Goal: Task Accomplishment & Management: Complete application form

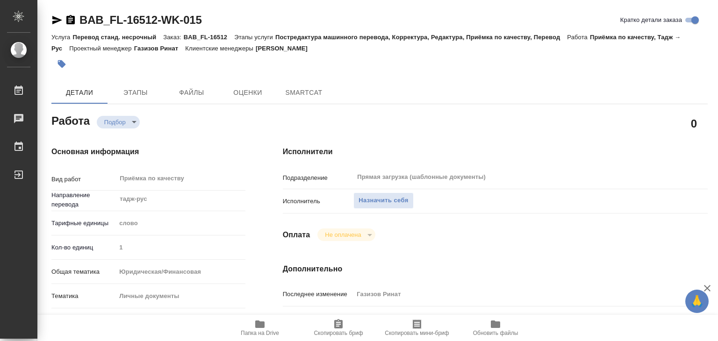
type textarea "x"
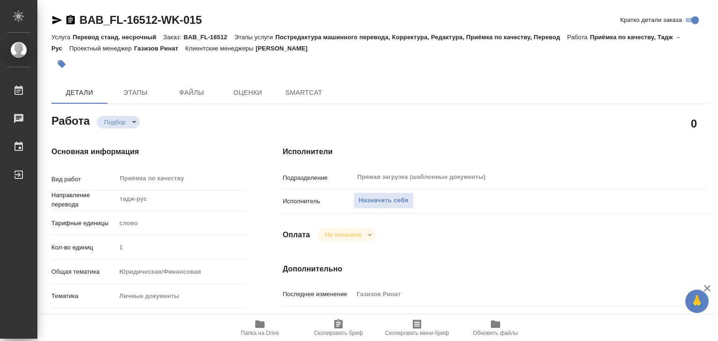
type textarea "x"
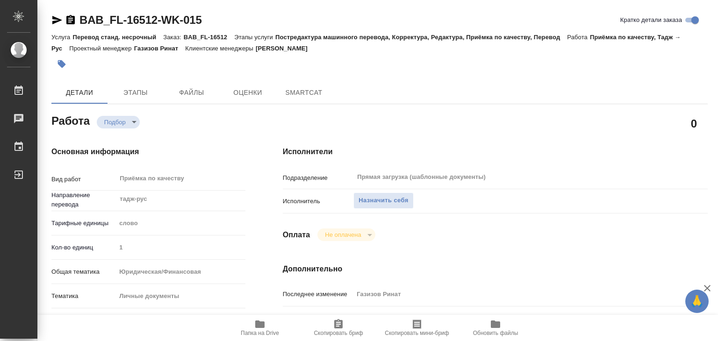
type textarea "x"
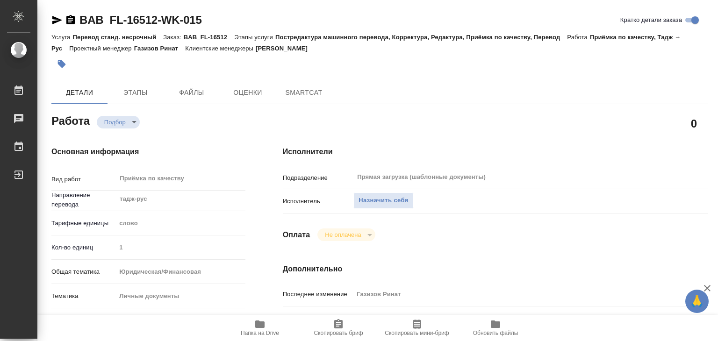
type textarea "x"
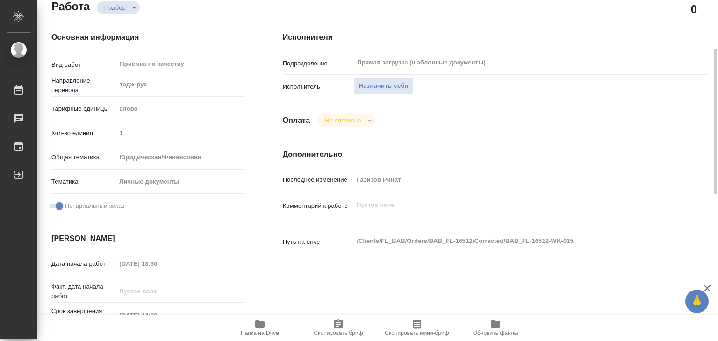
type textarea "x"
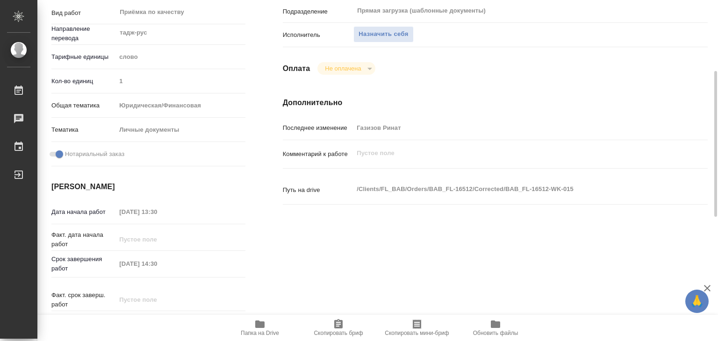
scroll to position [166, 0]
type textarea "x"
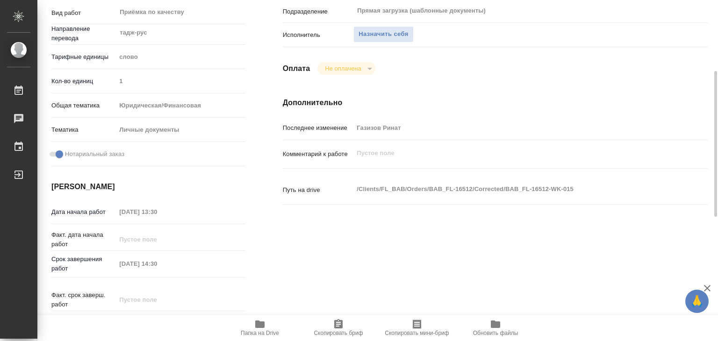
type textarea "x"
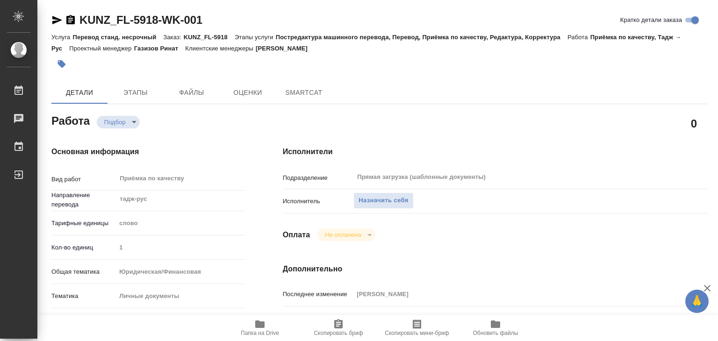
type textarea "x"
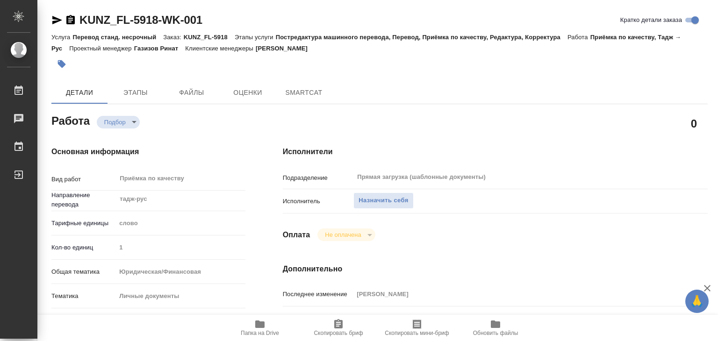
type textarea "x"
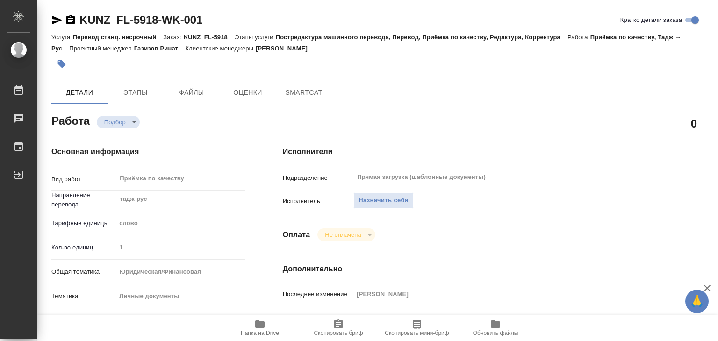
type textarea "x"
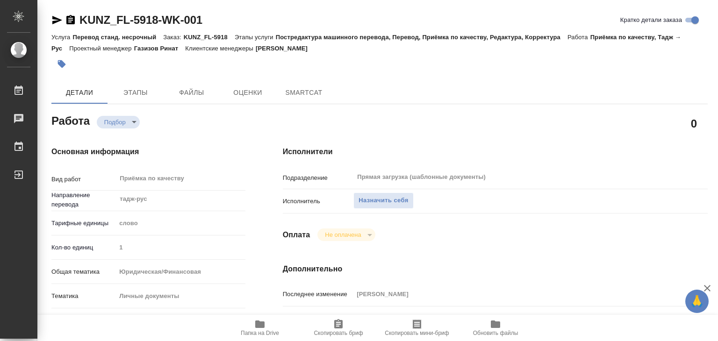
type textarea "x"
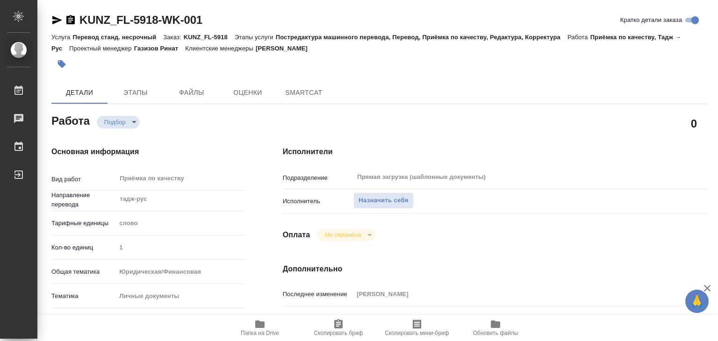
type textarea "x"
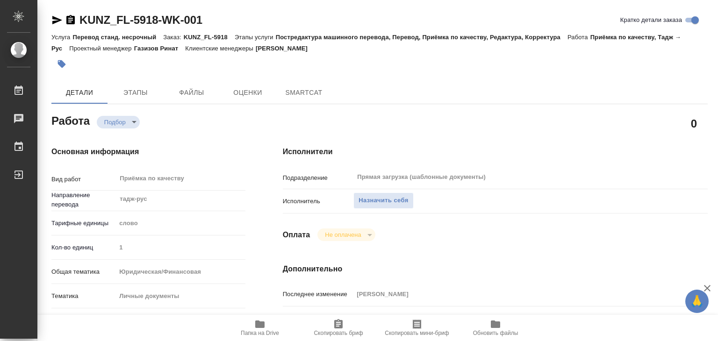
type textarea "x"
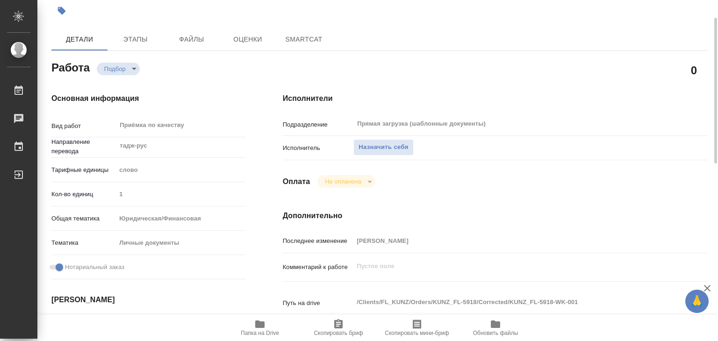
type textarea "x"
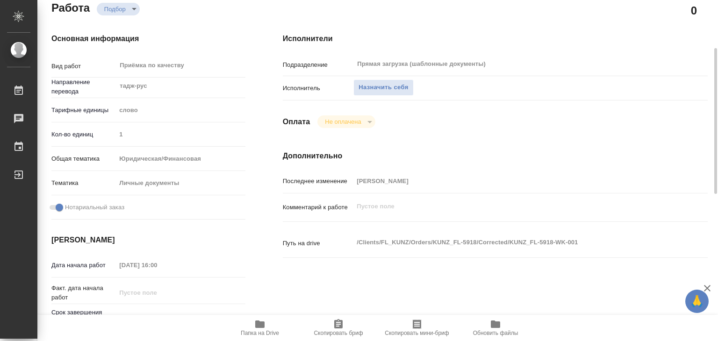
scroll to position [114, 0]
type textarea "x"
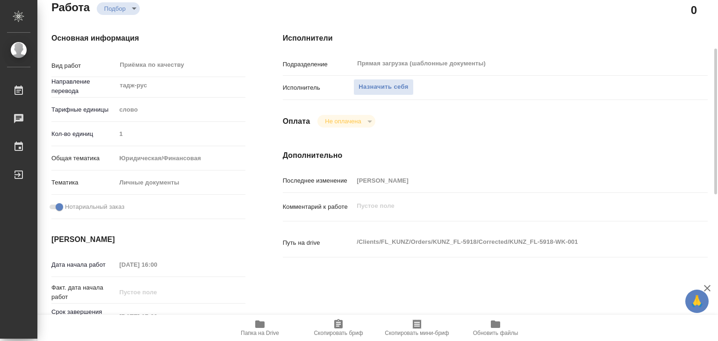
type textarea "x"
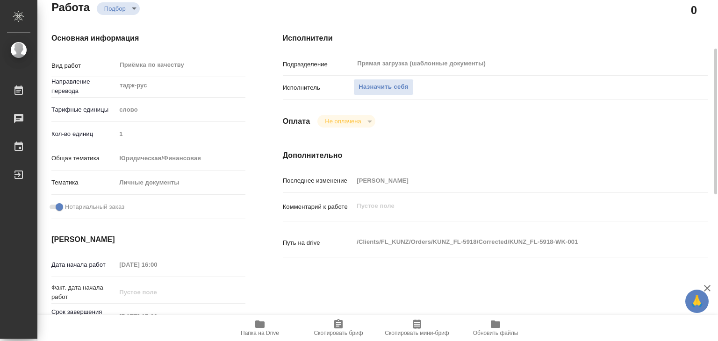
type textarea "x"
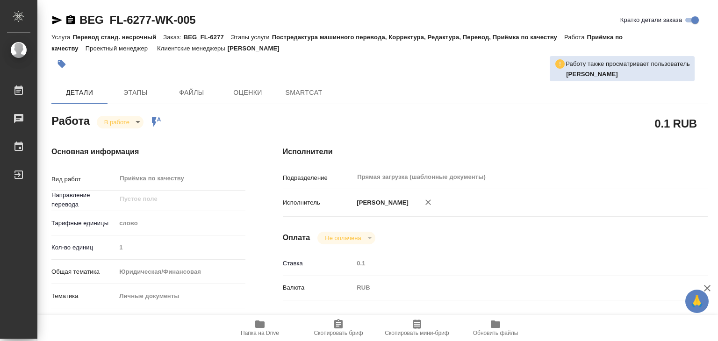
type textarea "x"
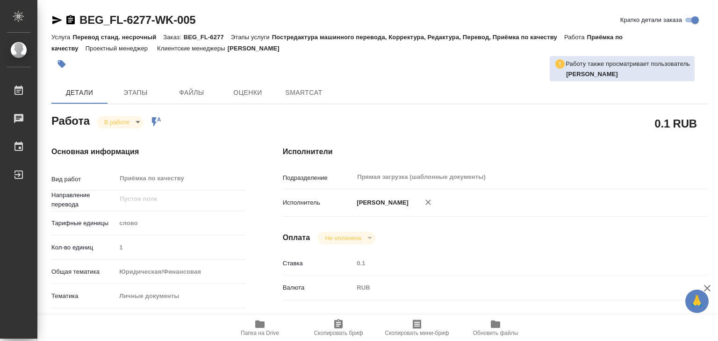
type textarea "x"
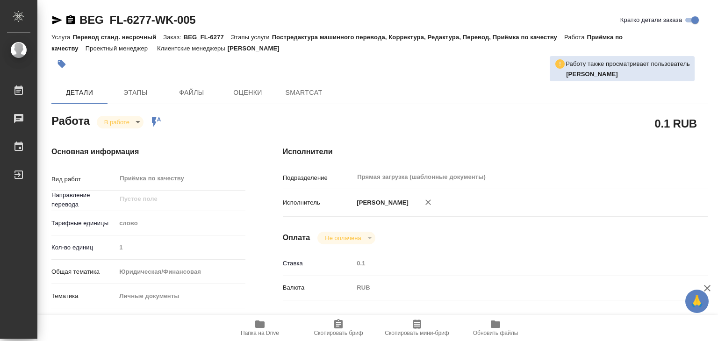
type textarea "x"
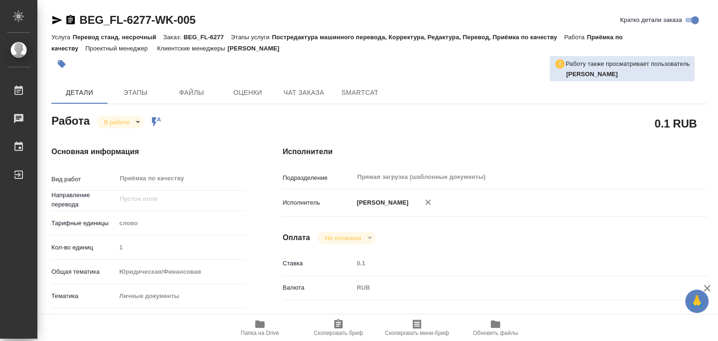
type textarea "x"
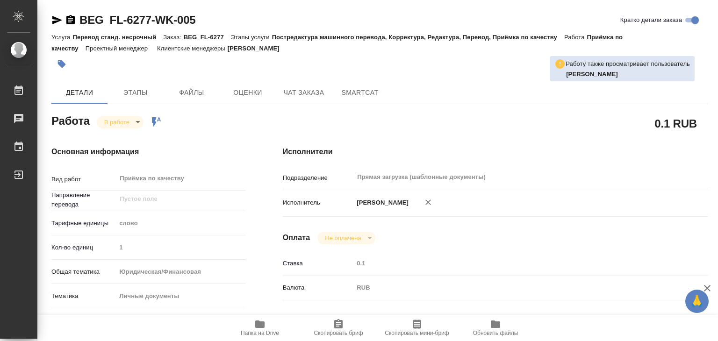
type textarea "x"
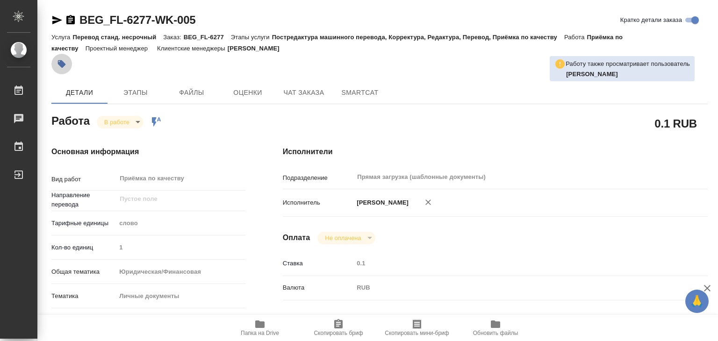
click at [60, 62] on icon "button" at bounding box center [62, 64] width 8 height 8
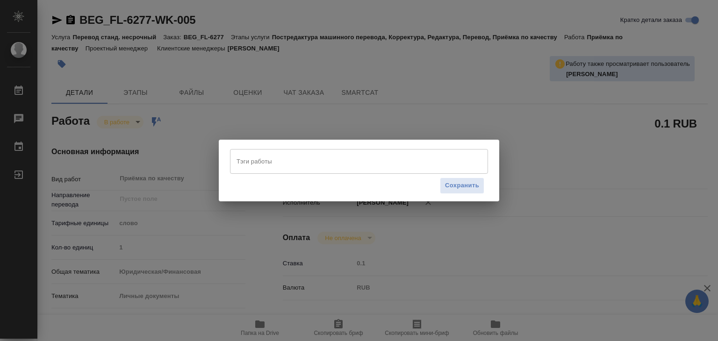
click at [314, 173] on div "Тэги работы" at bounding box center [359, 161] width 258 height 24
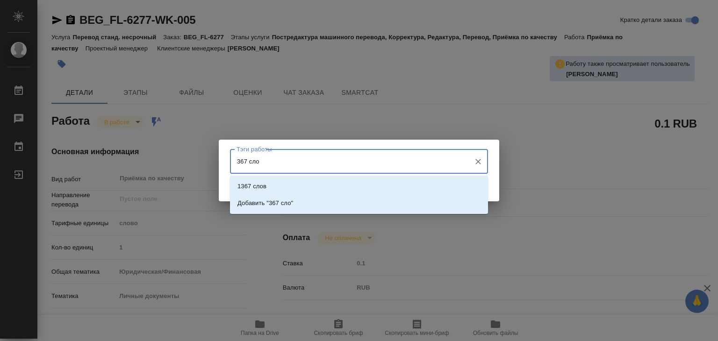
type input "367 слов"
click at [282, 197] on li "Добавить "367 слов"" at bounding box center [359, 203] width 258 height 17
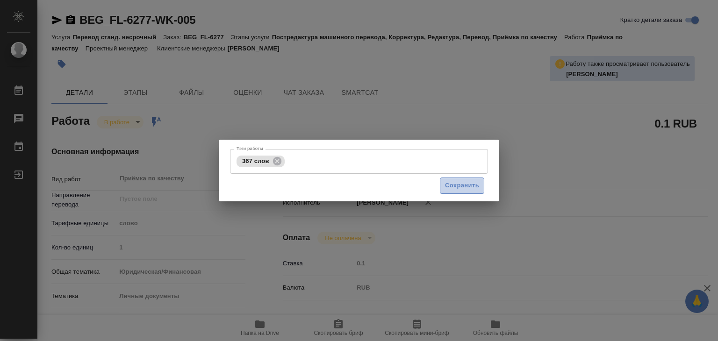
click at [455, 185] on span "Сохранить" at bounding box center [462, 185] width 34 height 11
type input "inProgress"
type textarea "Приёмка по качеству"
type textarea "x"
type input "5a8b1489cc6b4906c91bfd90"
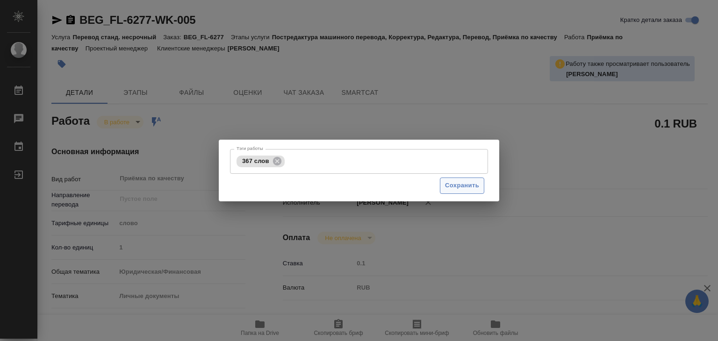
type input "1"
type input "yr-fn"
type input "5a8b8b956a9677013d343cfe"
checkbox input "true"
type input "12.09.2025 19:23"
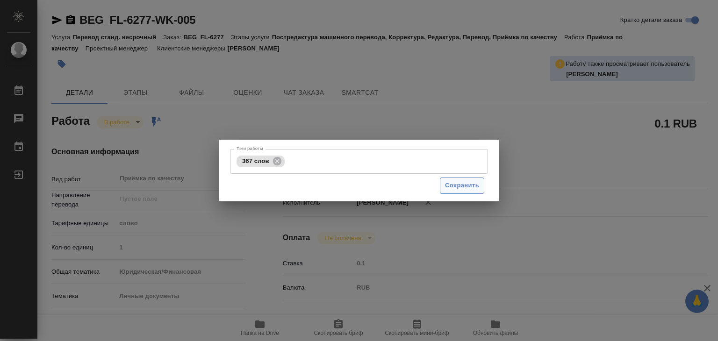
type input "15.09.2025 16:39"
type input "15.09.2025 17:00"
type input "15.09.2025 18:00"
type input "Прямая загрузка (шаблонные документы)"
type input "notPayed"
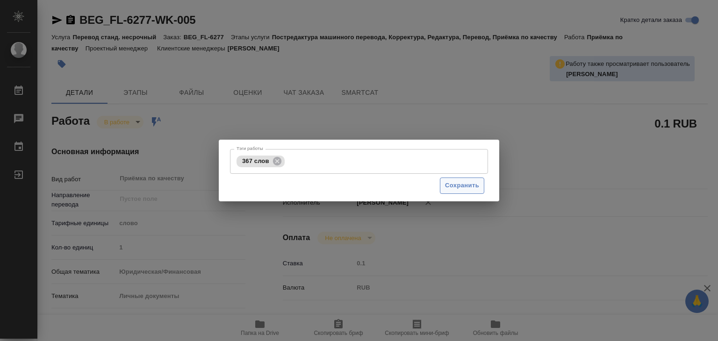
type input "0.1"
type input "RUB"
type input "Алилекова Валерия"
type textarea "x"
type textarea "/Clients/FL_BEG/Orders/BEG_FL-6277/Corrected/BEG_FL-6277-WK-005"
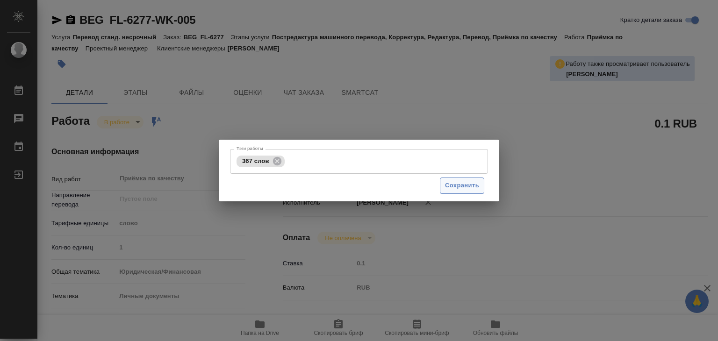
type textarea "x"
type input "BEG_FL-6277"
type input "Перевод станд. несрочный"
type input "Постредактура машинного перевода, Корректура, Редактура, Перевод, Приёмка по ка…"
type input "Антонова Кристина"
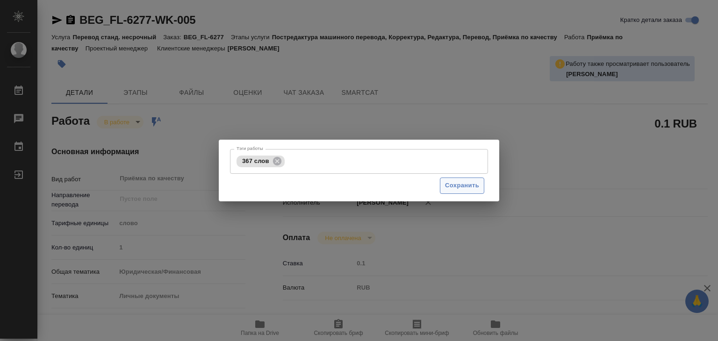
type input "/Clients/FL_BEG/Orders/BEG_FL-6277"
type textarea "Неъматов Хусейн Шералиевич"
type textarea "x"
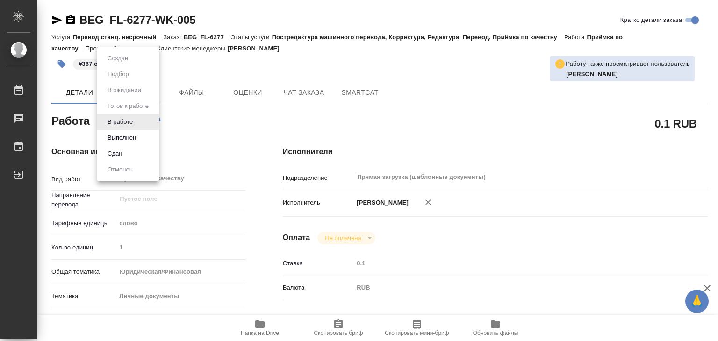
click at [132, 121] on body "🙏 .cls-1 fill:#fff; AWATERA Alilekova Valeriya Работы 0 Чаты График Выйти BEG_F…" at bounding box center [359, 170] width 718 height 341
click at [129, 135] on button "Выполнен" at bounding box center [122, 138] width 34 height 10
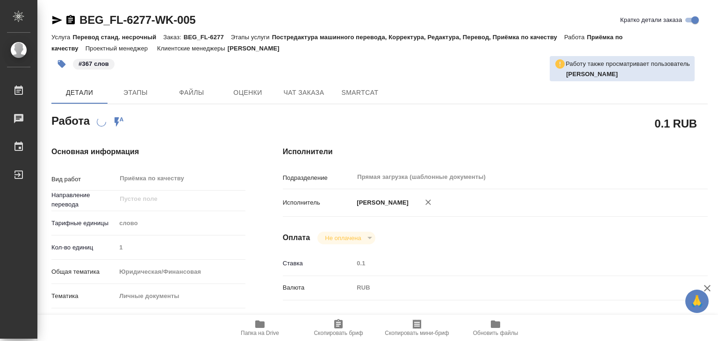
type textarea "x"
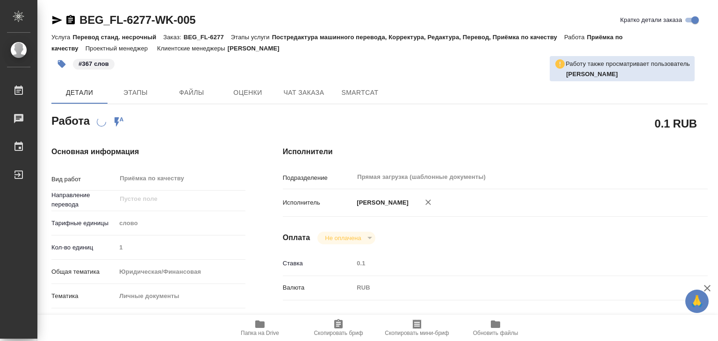
type textarea "x"
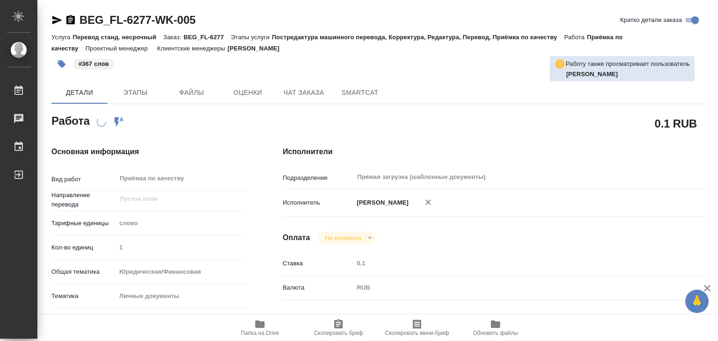
type textarea "x"
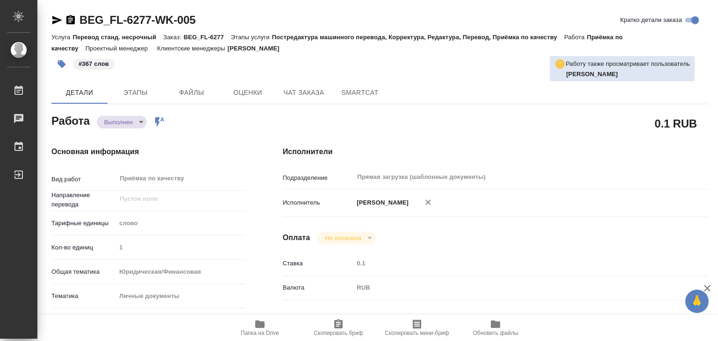
type textarea "x"
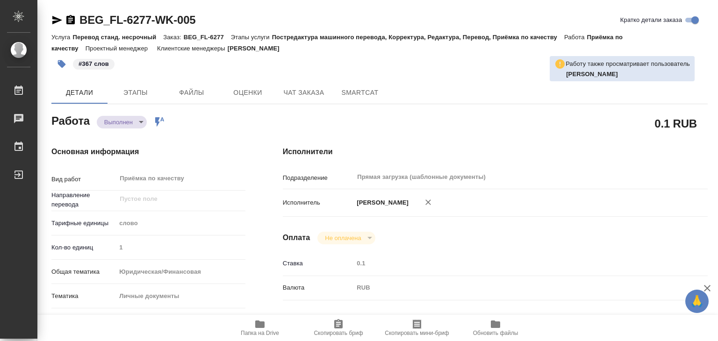
type textarea "x"
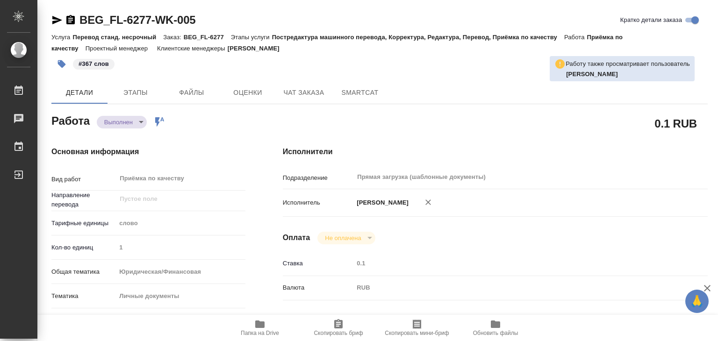
type textarea "x"
